Goal: Information Seeking & Learning: Learn about a topic

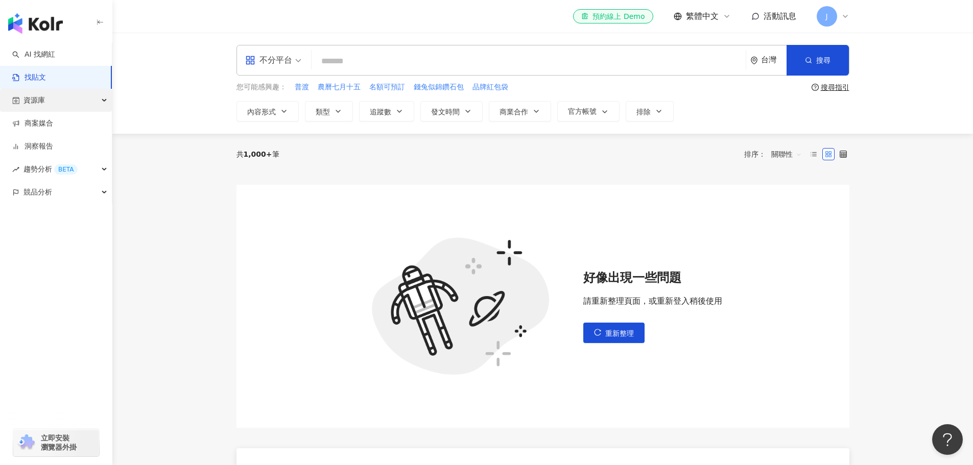
click at [58, 100] on div "資源庫" at bounding box center [56, 100] width 112 height 23
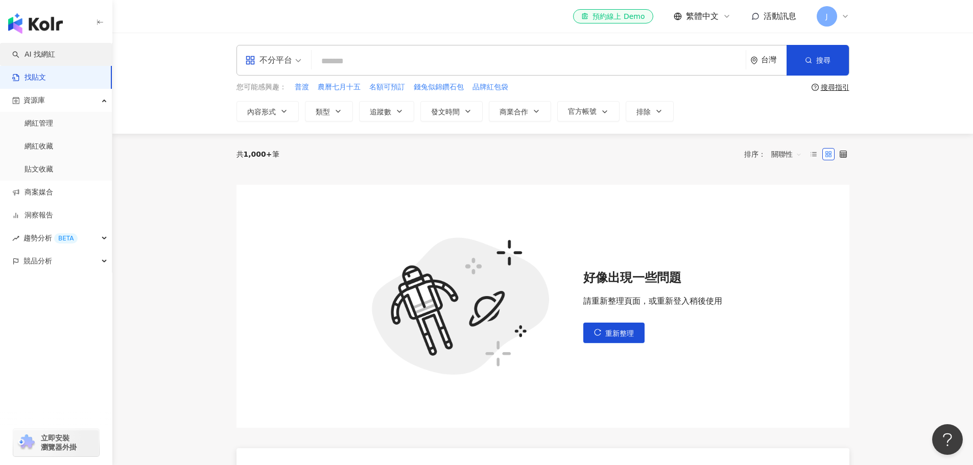
click at [55, 57] on link "AI 找網紅" at bounding box center [33, 55] width 43 height 10
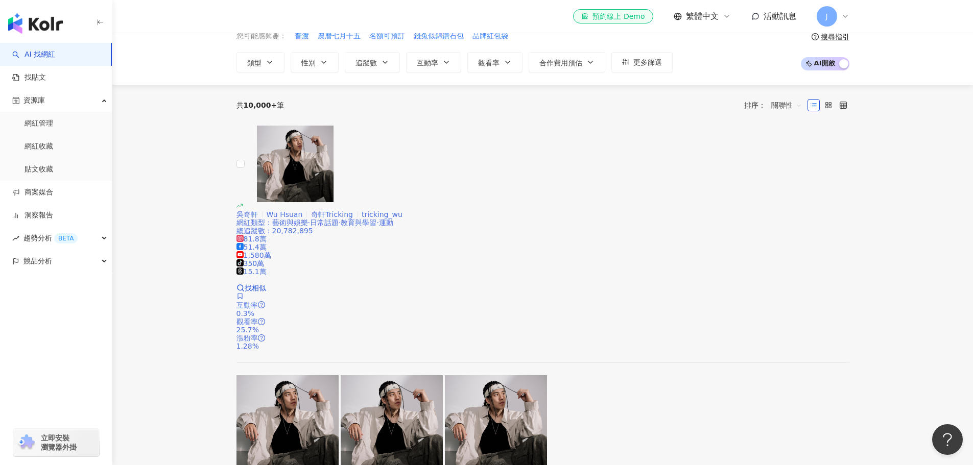
scroll to position [201, 0]
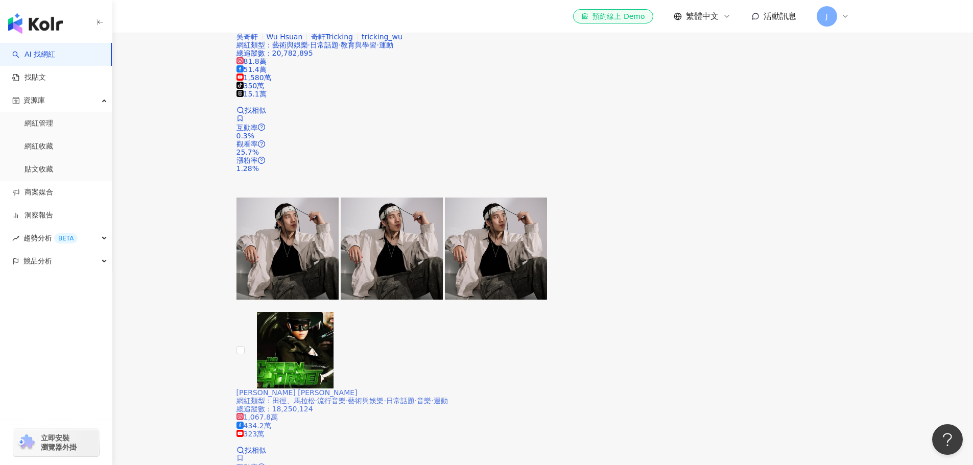
click at [357, 389] on span "Jay Chou 周杰倫" at bounding box center [296, 393] width 121 height 8
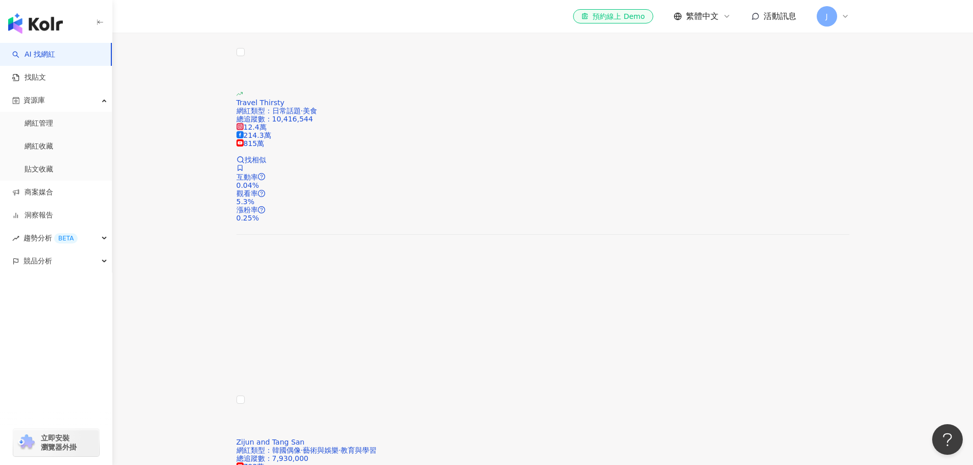
scroll to position [1631, 0]
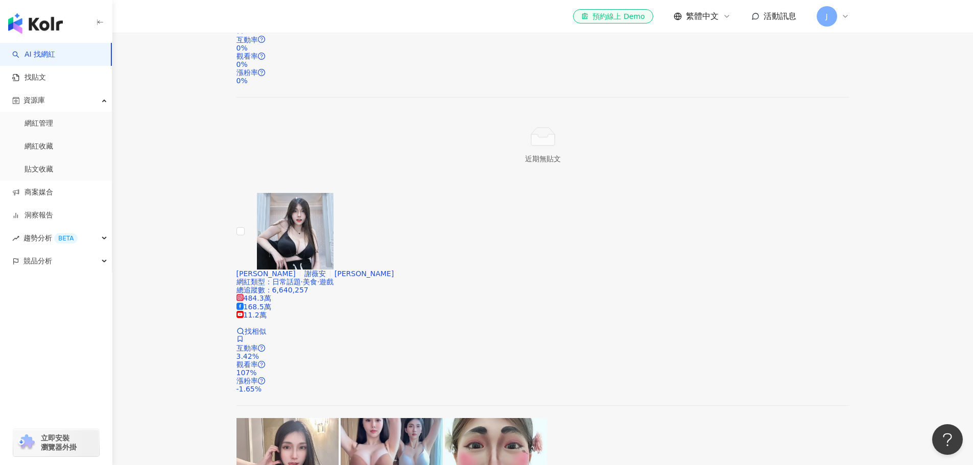
scroll to position [1640, 0]
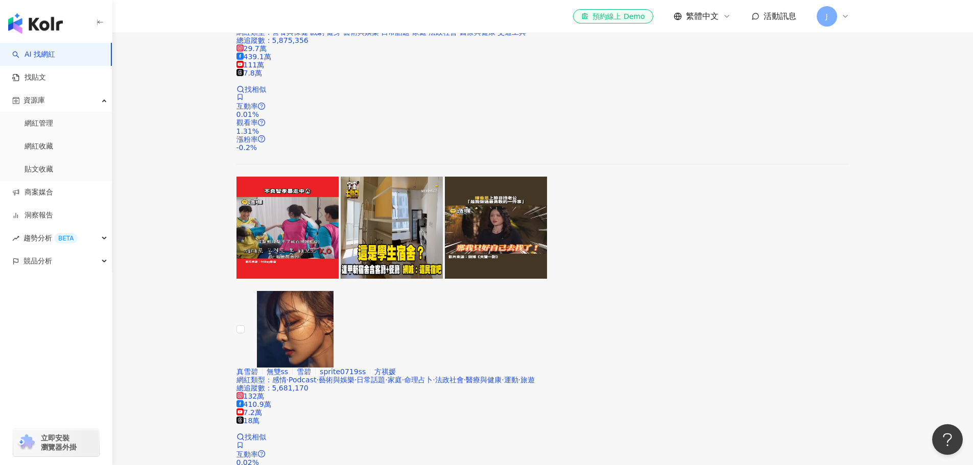
scroll to position [742, 0]
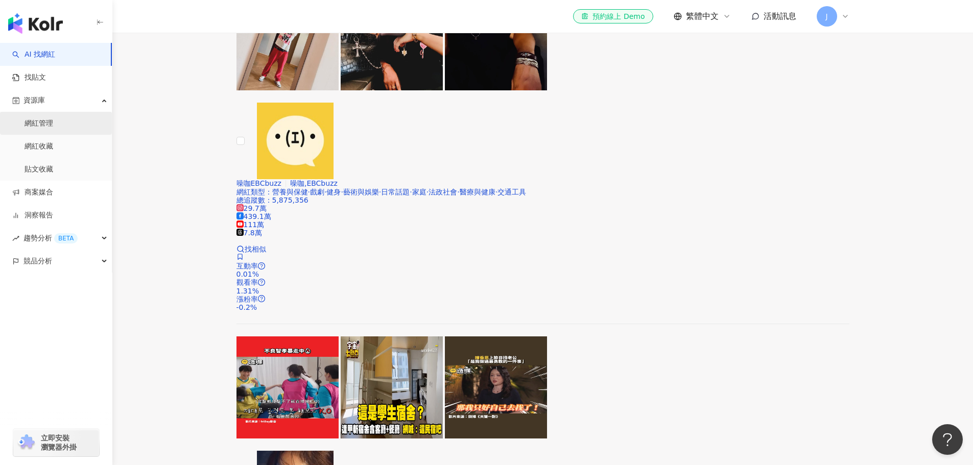
click at [53, 126] on link "網紅管理" at bounding box center [39, 123] width 29 height 10
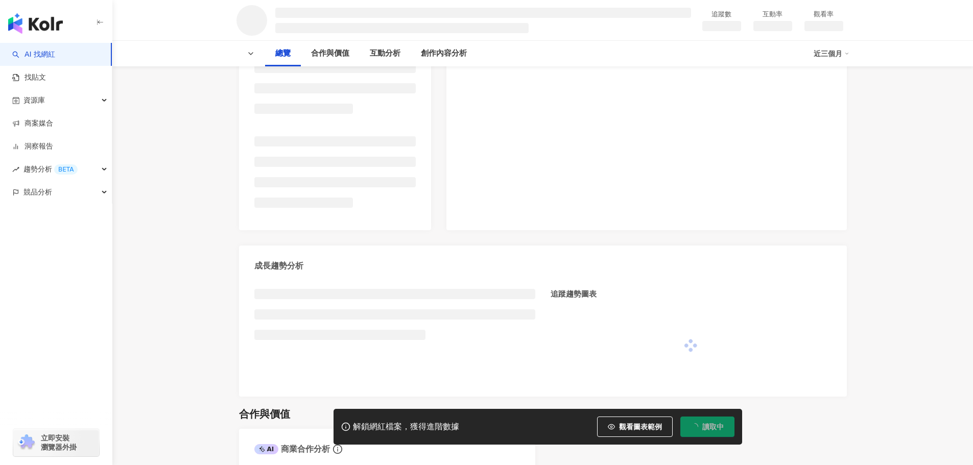
scroll to position [306, 0]
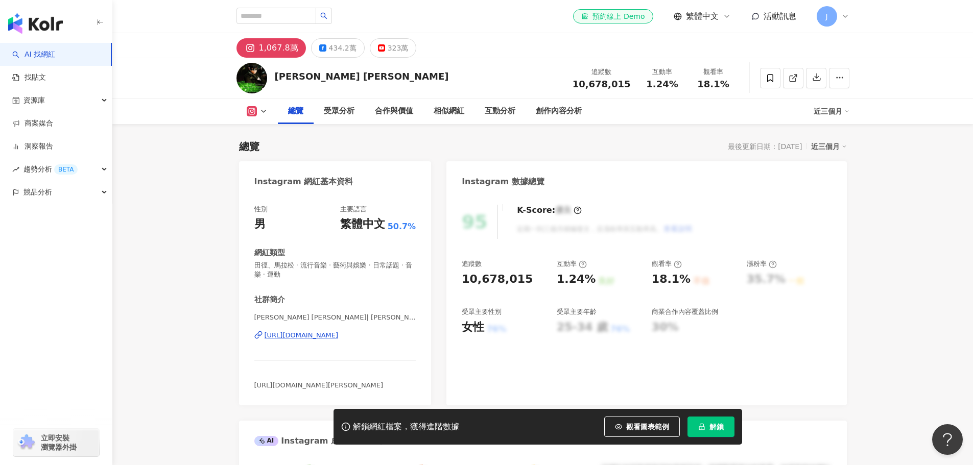
click at [334, 336] on div "https://www.instagram.com/jaychou/" at bounding box center [302, 335] width 74 height 9
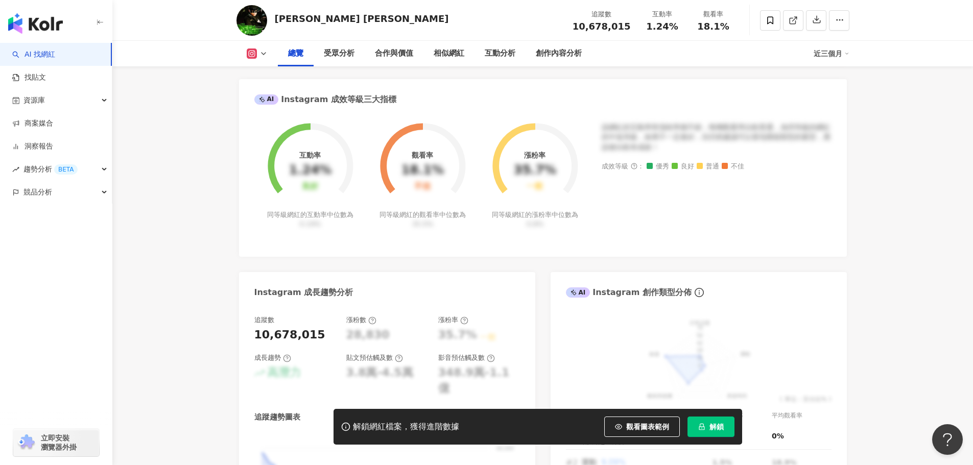
scroll to position [357, 0]
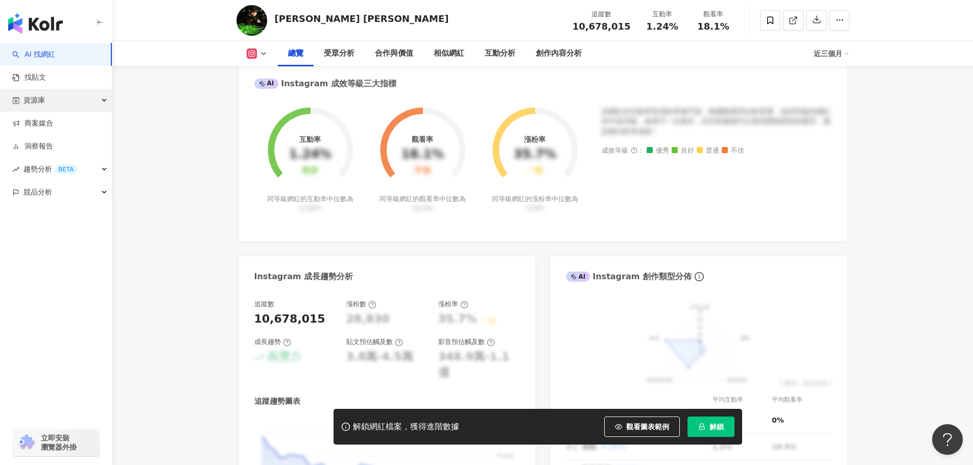
click at [27, 106] on span "資源庫" at bounding box center [33, 100] width 21 height 23
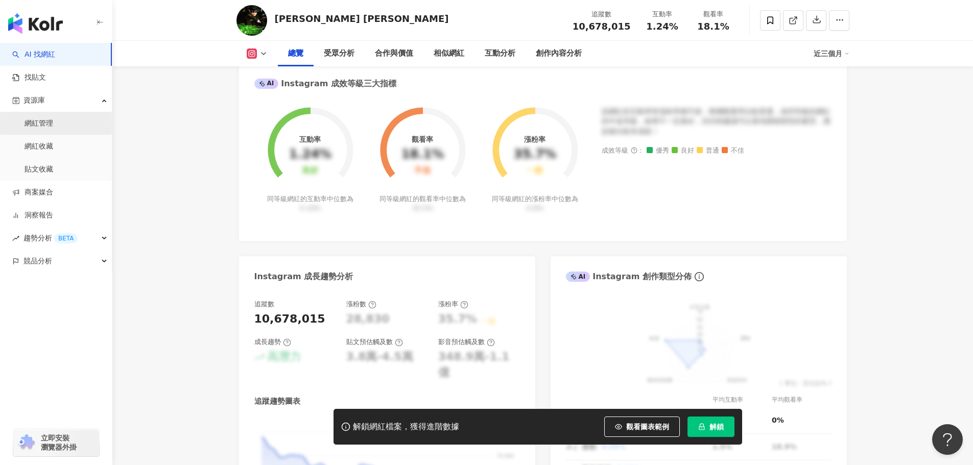
click at [52, 128] on link "網紅管理" at bounding box center [39, 123] width 29 height 10
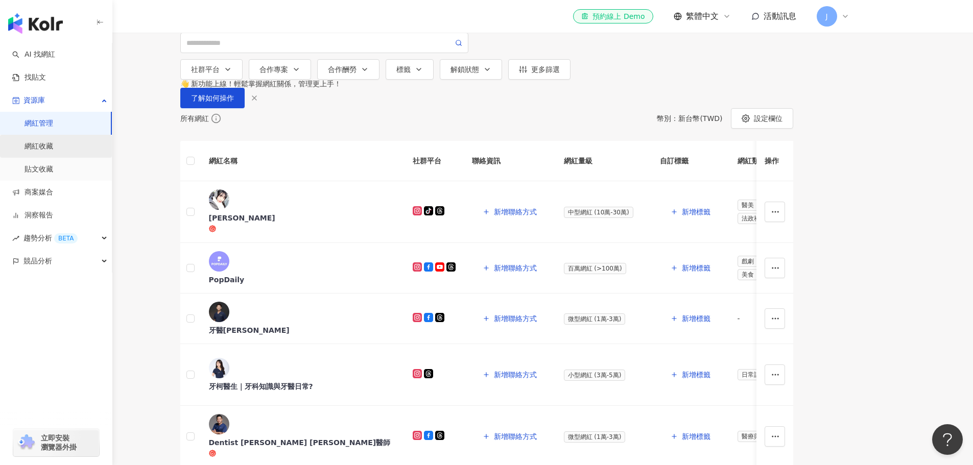
click at [43, 152] on link "網紅收藏" at bounding box center [39, 146] width 29 height 10
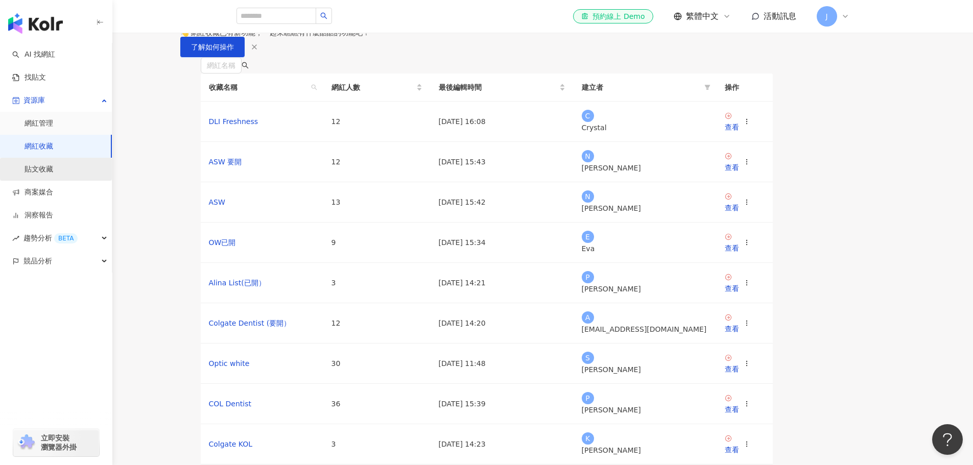
click at [52, 168] on link "貼文收藏" at bounding box center [39, 169] width 29 height 10
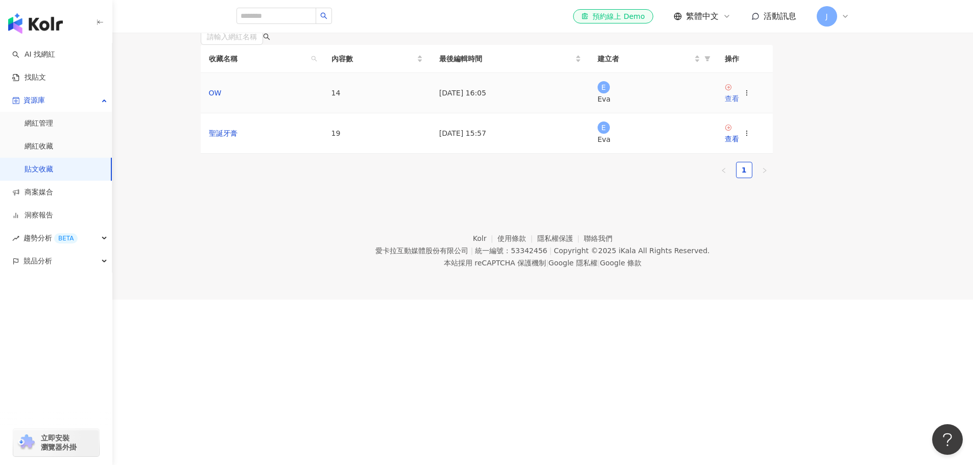
click at [739, 104] on div "查看" at bounding box center [732, 98] width 14 height 11
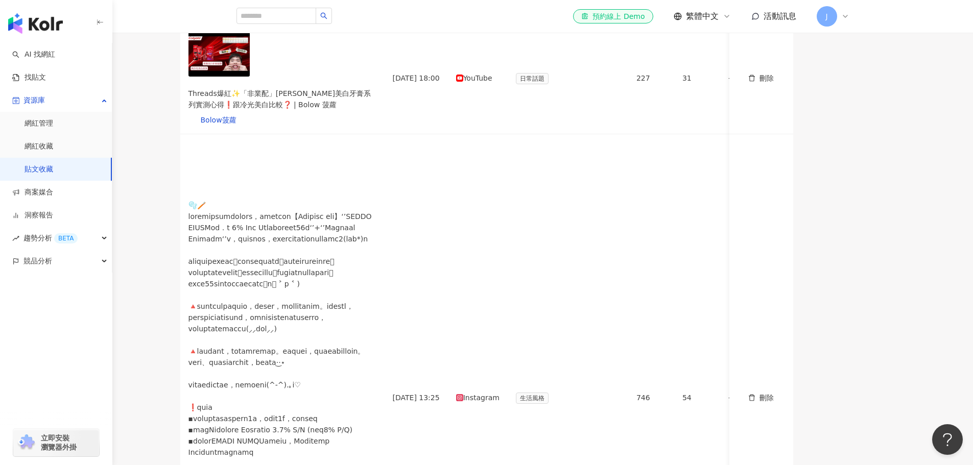
scroll to position [98, 0]
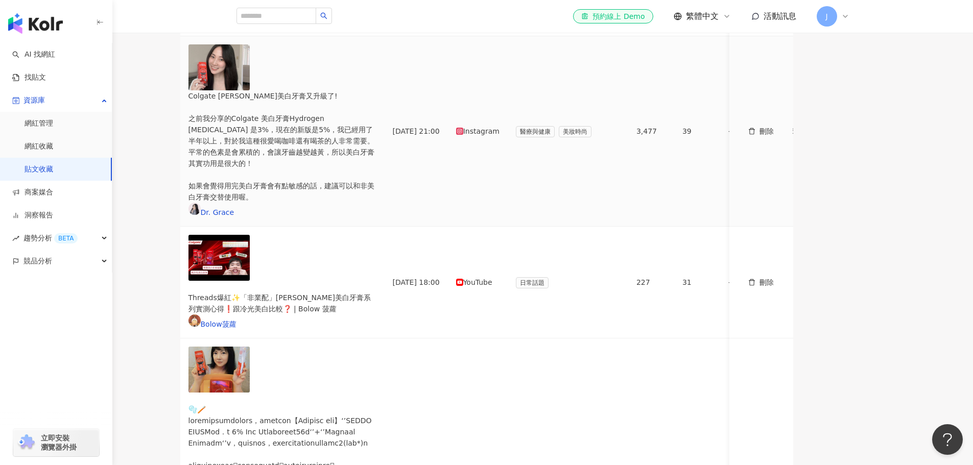
click at [372, 107] on div "Colgate 高露潔美白牙膏又升級了! 之前我分享的Colgate 美白牙膏Hydrogen Peroxide 是3%，現在的新版是5%，我已經用了半年以上…" at bounding box center [282, 146] width 188 height 112
click at [363, 98] on div "Colgate 高露潔美白牙膏又升級了! 之前我分享的Colgate 美白牙膏Hydrogen Peroxide 是3%，現在的新版是5%，我已經用了半年以上…" at bounding box center [282, 146] width 188 height 112
click at [250, 90] on img "button" at bounding box center [218, 67] width 61 height 46
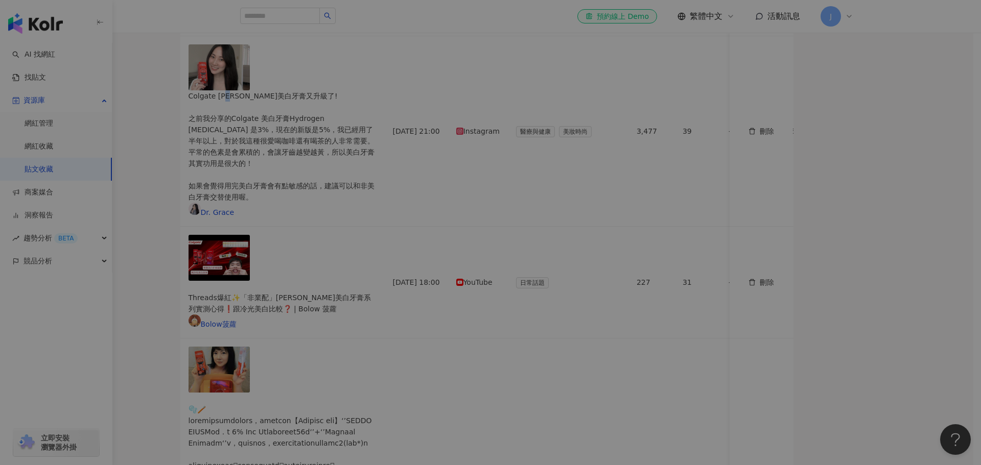
click at [374, 104] on div "View post on Instagram" at bounding box center [490, 162] width 232 height 189
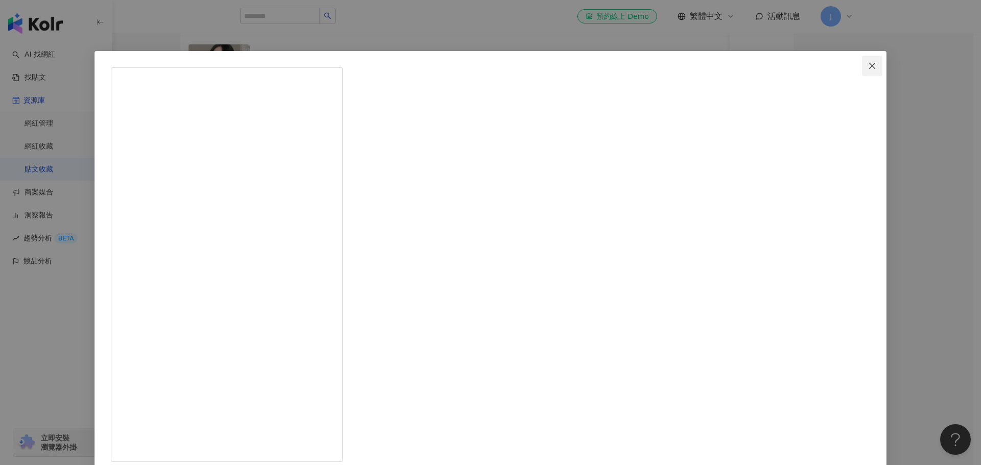
click at [868, 62] on icon "close" at bounding box center [872, 66] width 8 height 8
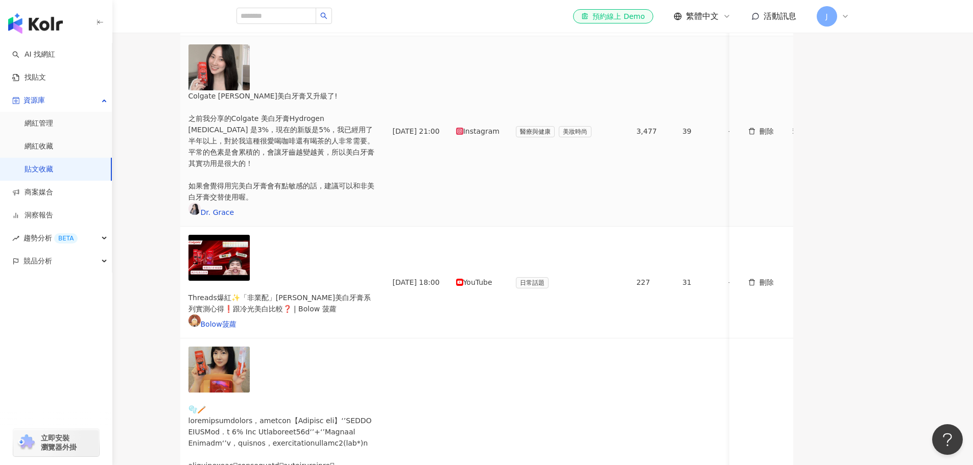
click at [499, 126] on div "Instagram" at bounding box center [477, 131] width 43 height 11
click at [339, 104] on div "Colgate 高露潔美白牙膏又升級了! 之前我分享的Colgate 美白牙膏Hydrogen Peroxide 是3%，現在的新版是5%，我已經用了半年以上…" at bounding box center [282, 146] width 188 height 112
click at [234, 208] on link "Dr. Grace" at bounding box center [211, 212] width 46 height 8
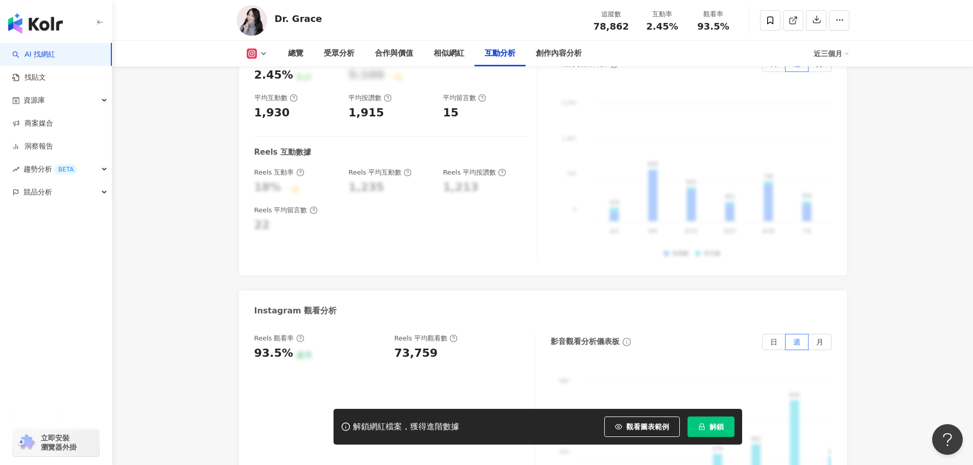
scroll to position [2094, 0]
